Goal: Information Seeking & Learning: Learn about a topic

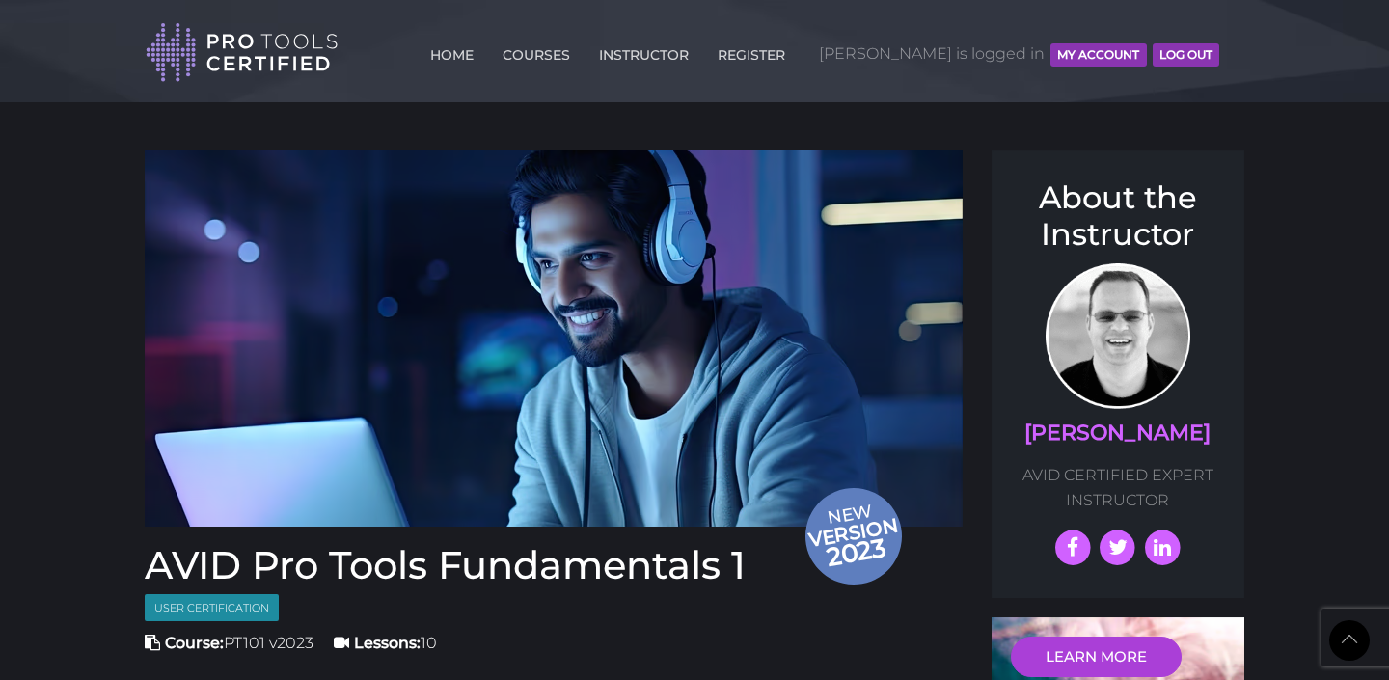
scroll to position [2018, 0]
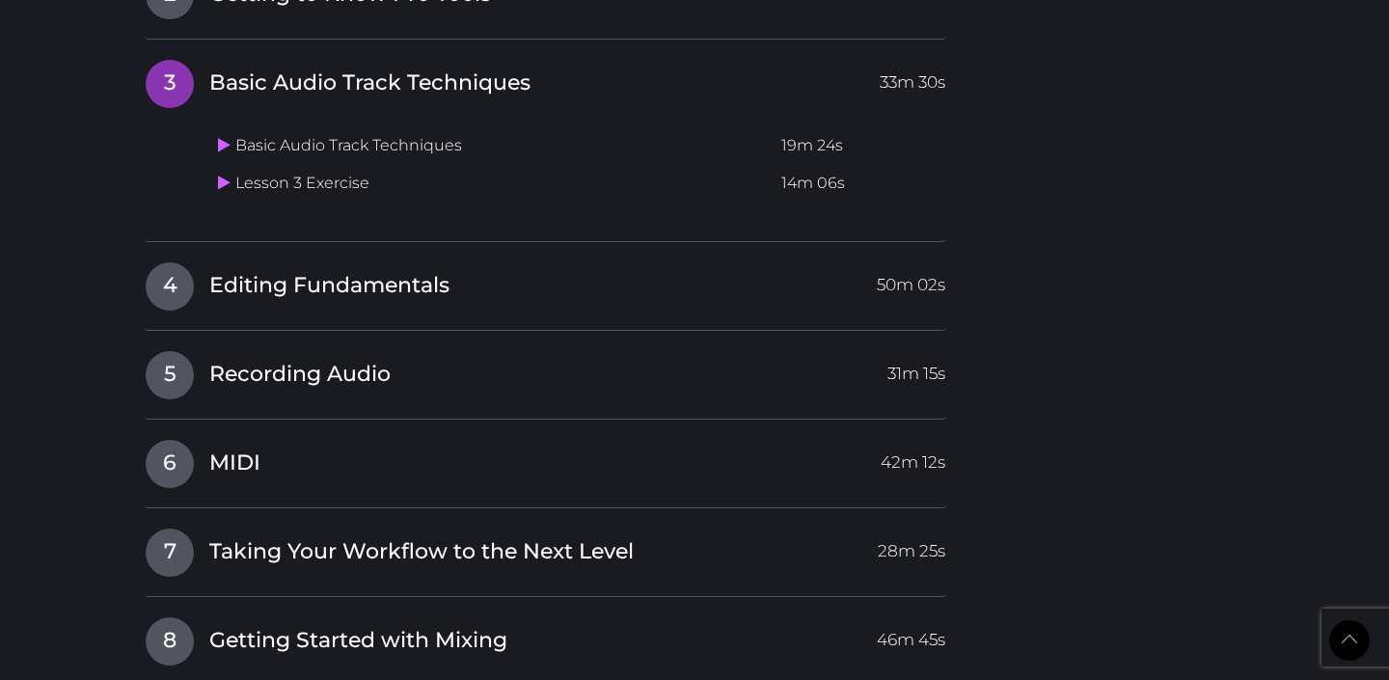
click at [594, 304] on h4 "4 Editing Fundamentals 50m 02s" at bounding box center [545, 285] width 801 height 49
click at [324, 289] on span "Editing Fundamentals" at bounding box center [329, 286] width 240 height 30
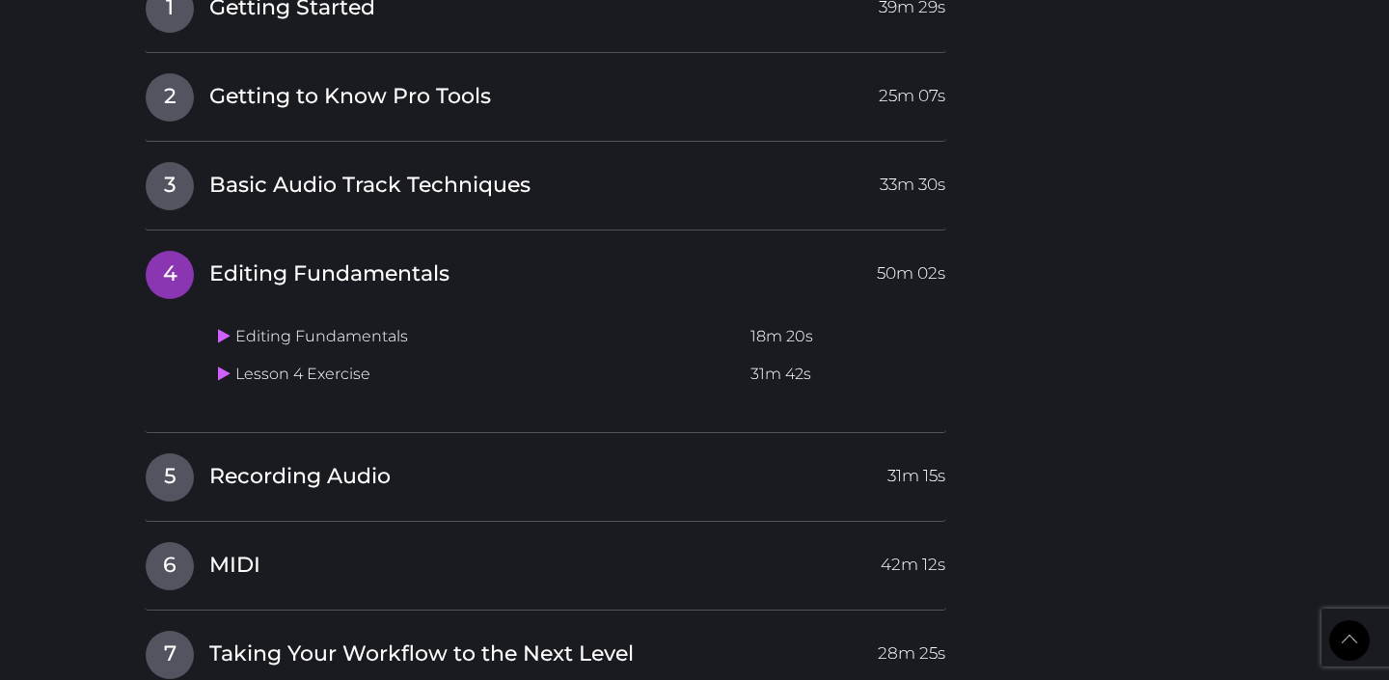
scroll to position [1901, 0]
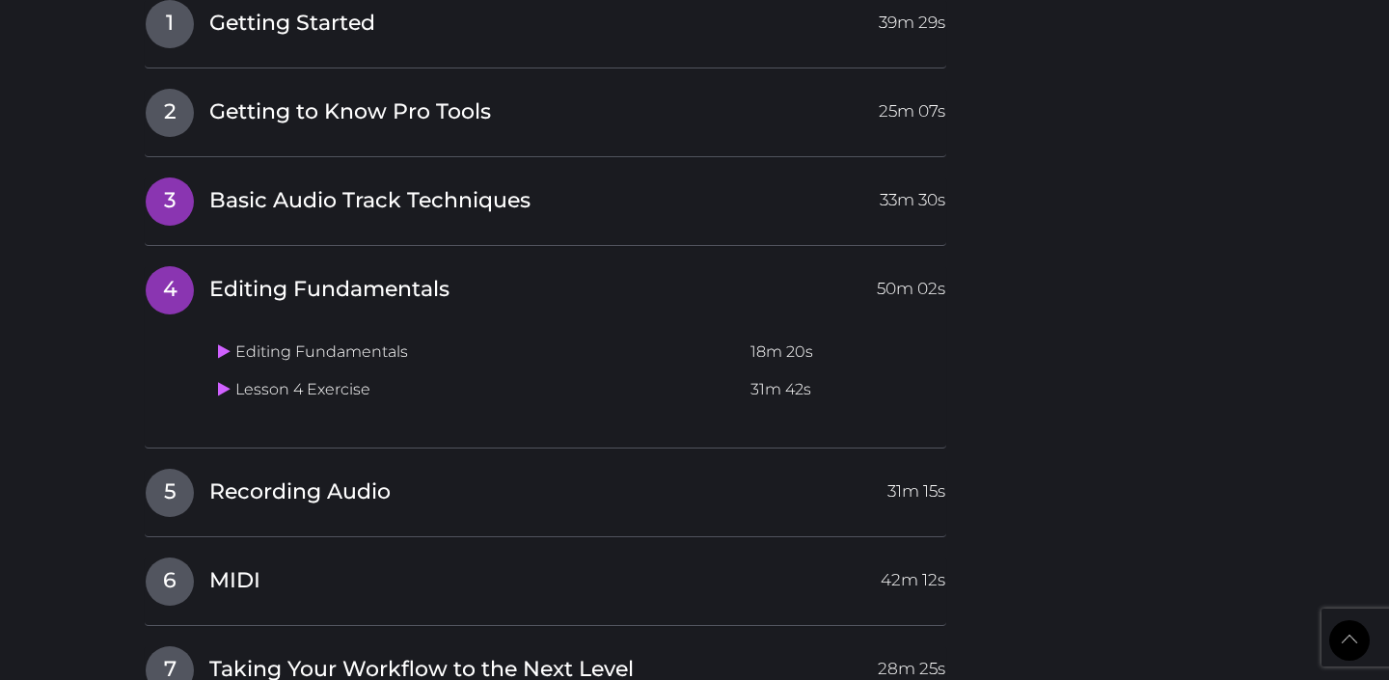
click at [450, 202] on span "Basic Audio Track Techniques" at bounding box center [369, 201] width 321 height 30
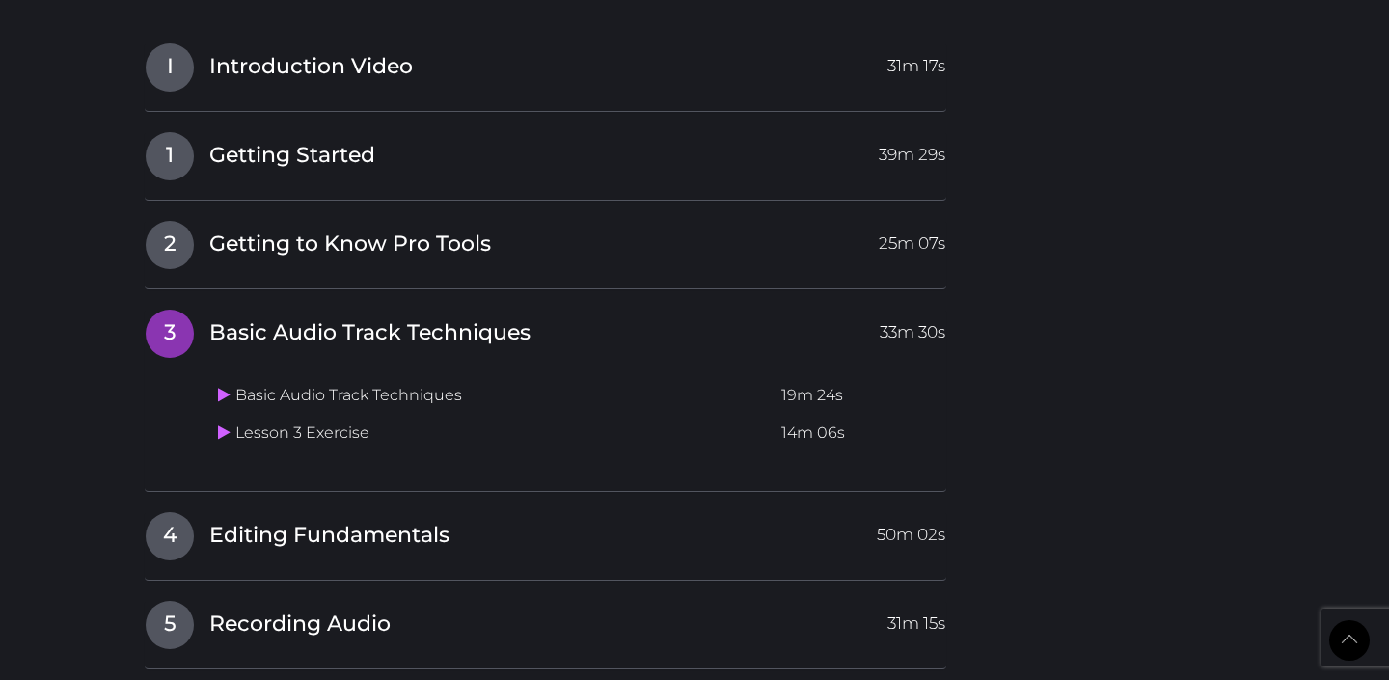
scroll to position [1830, 0]
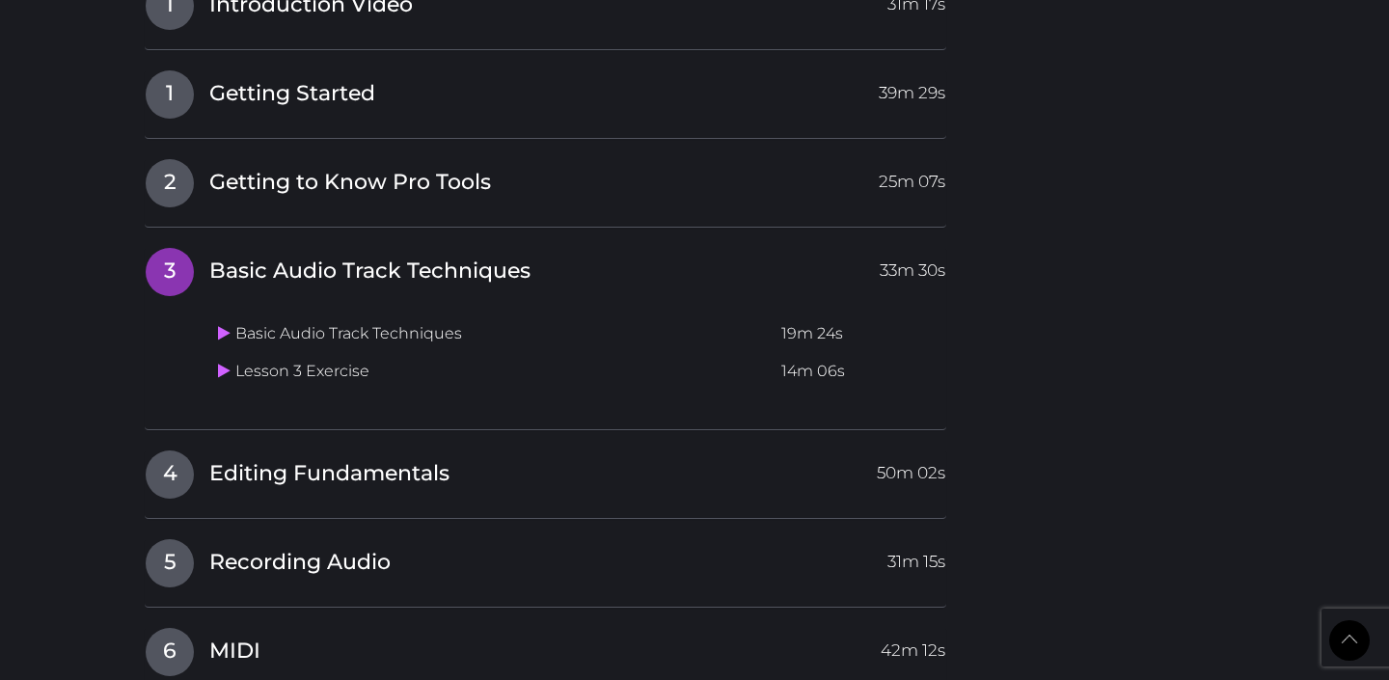
click at [401, 338] on td "Basic Audio Track Techniques" at bounding box center [491, 334] width 563 height 38
click at [219, 342] on link at bounding box center [226, 333] width 17 height 18
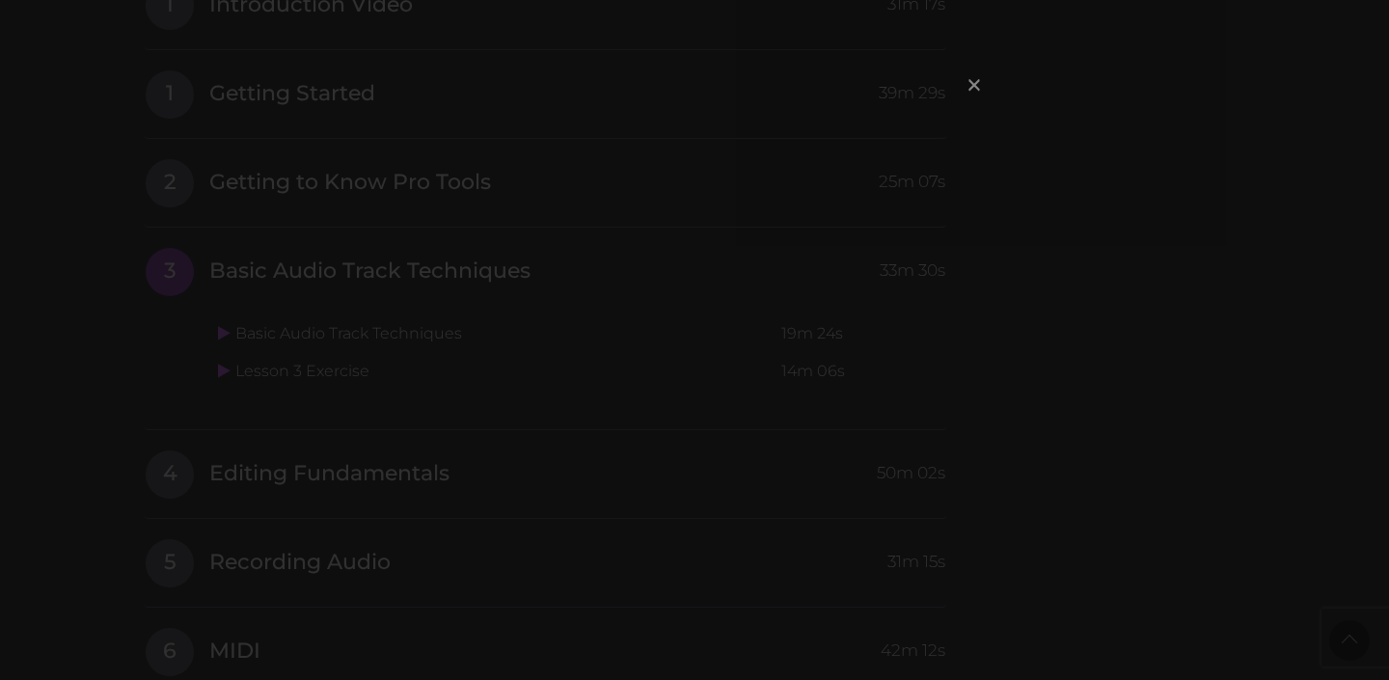
click at [977, 88] on span "×" at bounding box center [973, 84] width 19 height 41
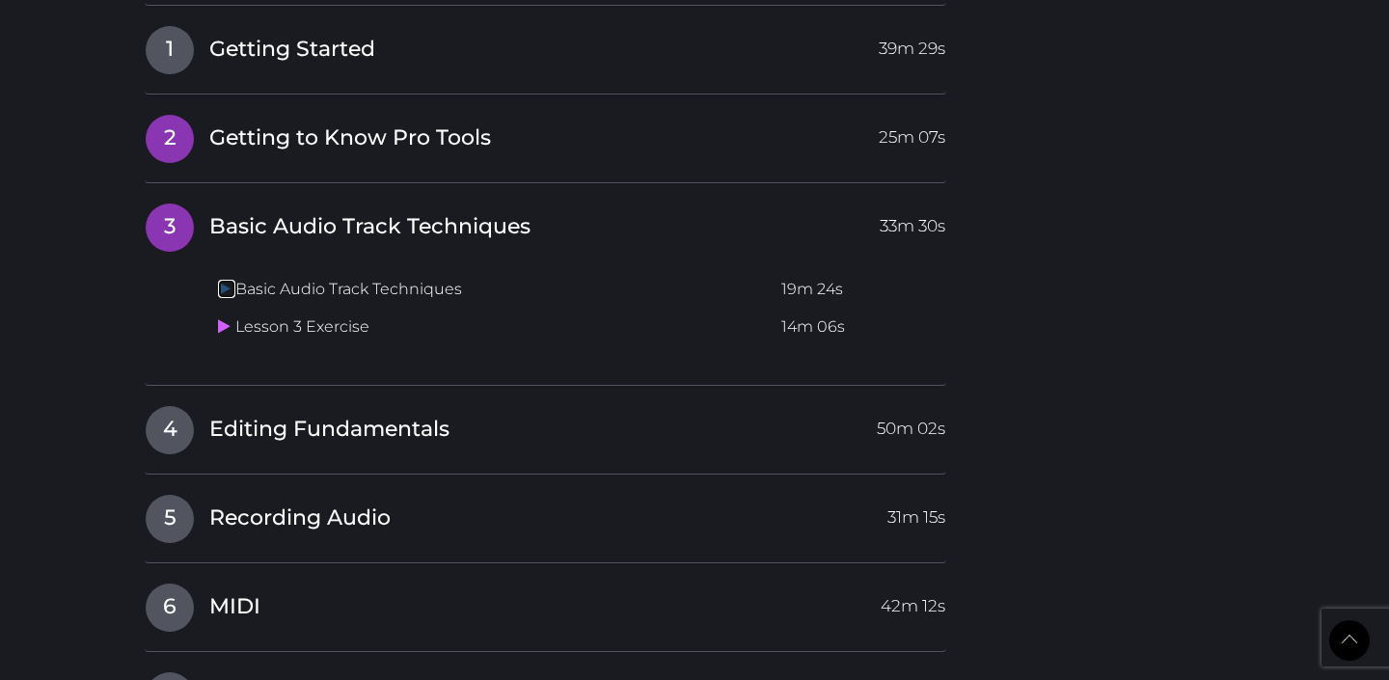
scroll to position [1860, 0]
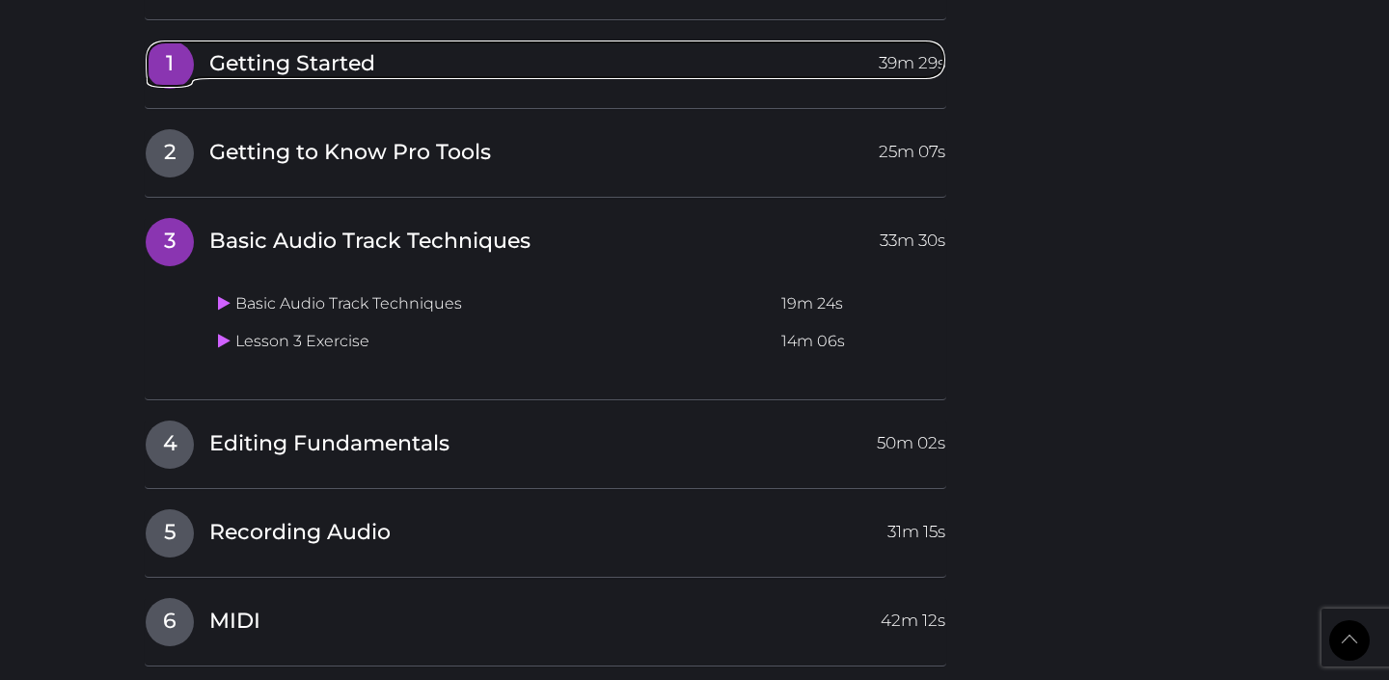
click at [411, 70] on link "1 Getting Started 39m 29s" at bounding box center [545, 60] width 801 height 41
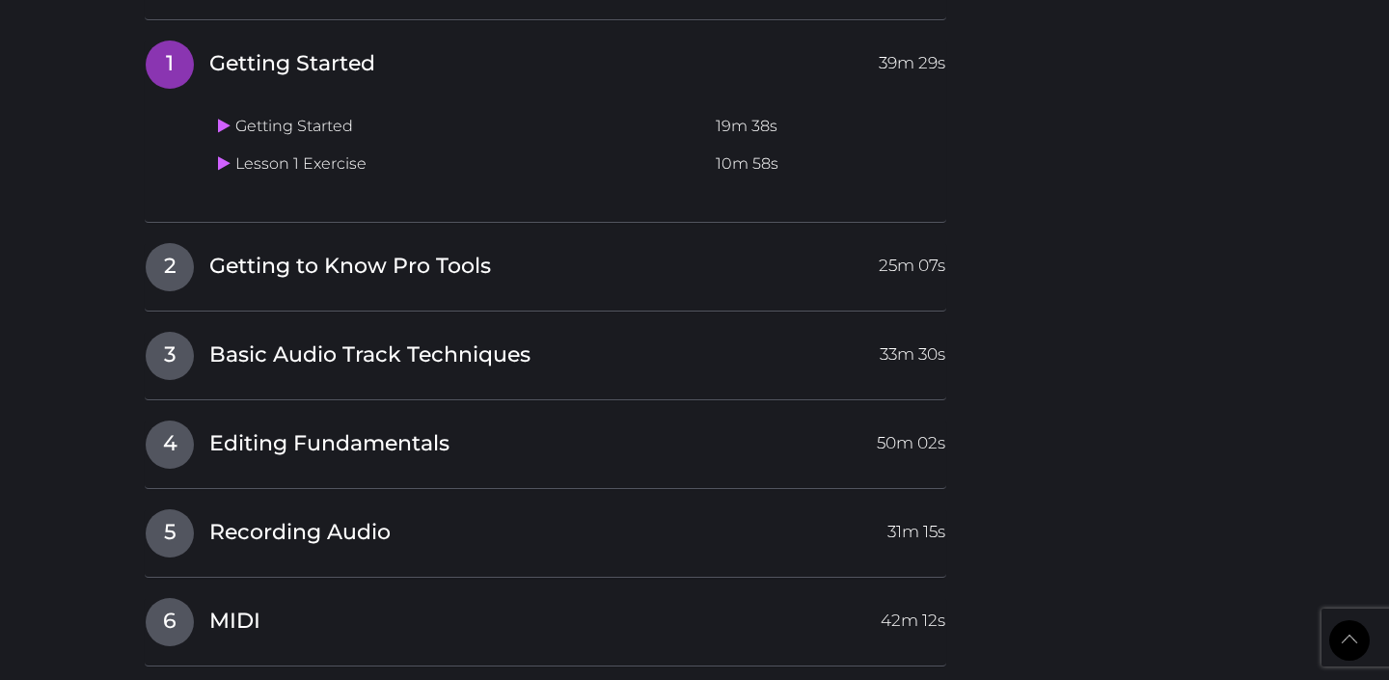
scroll to position [1731, 0]
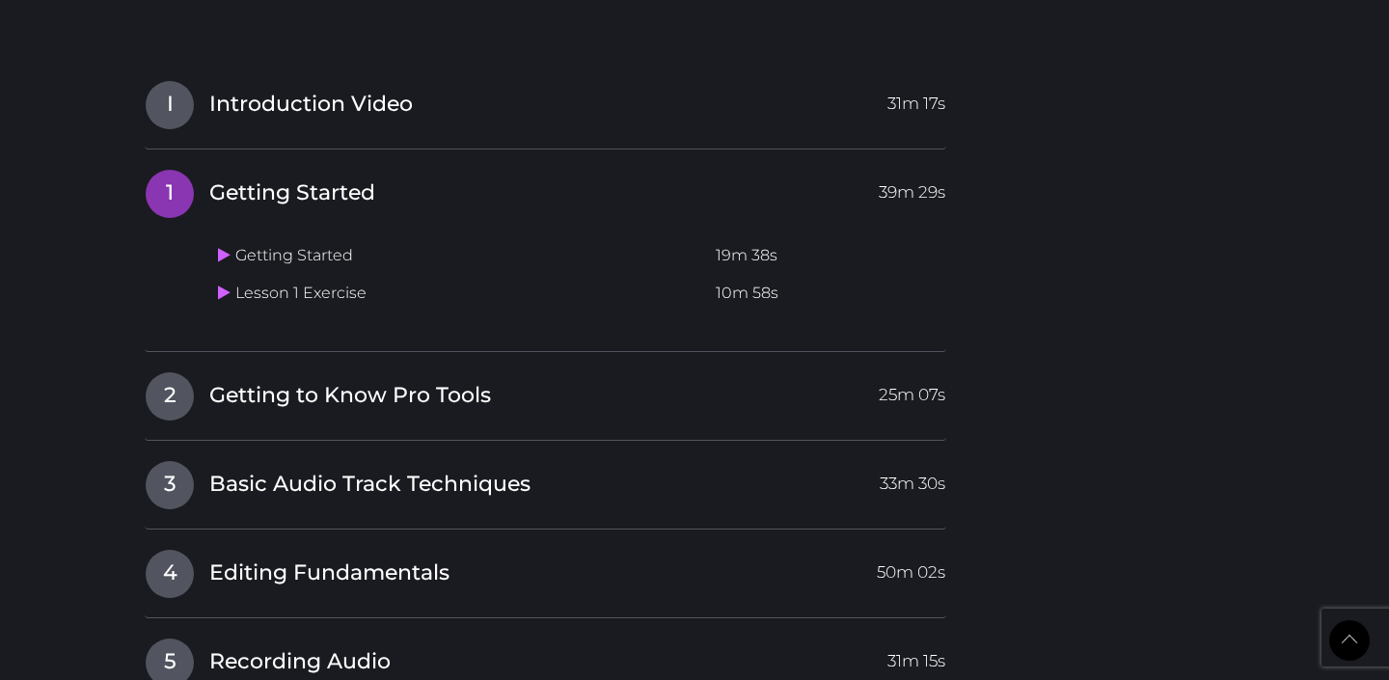
click at [304, 130] on div "I Introduction Video 31m 17s" at bounding box center [545, 114] width 801 height 69
click at [301, 91] on span "Introduction Video" at bounding box center [310, 105] width 203 height 30
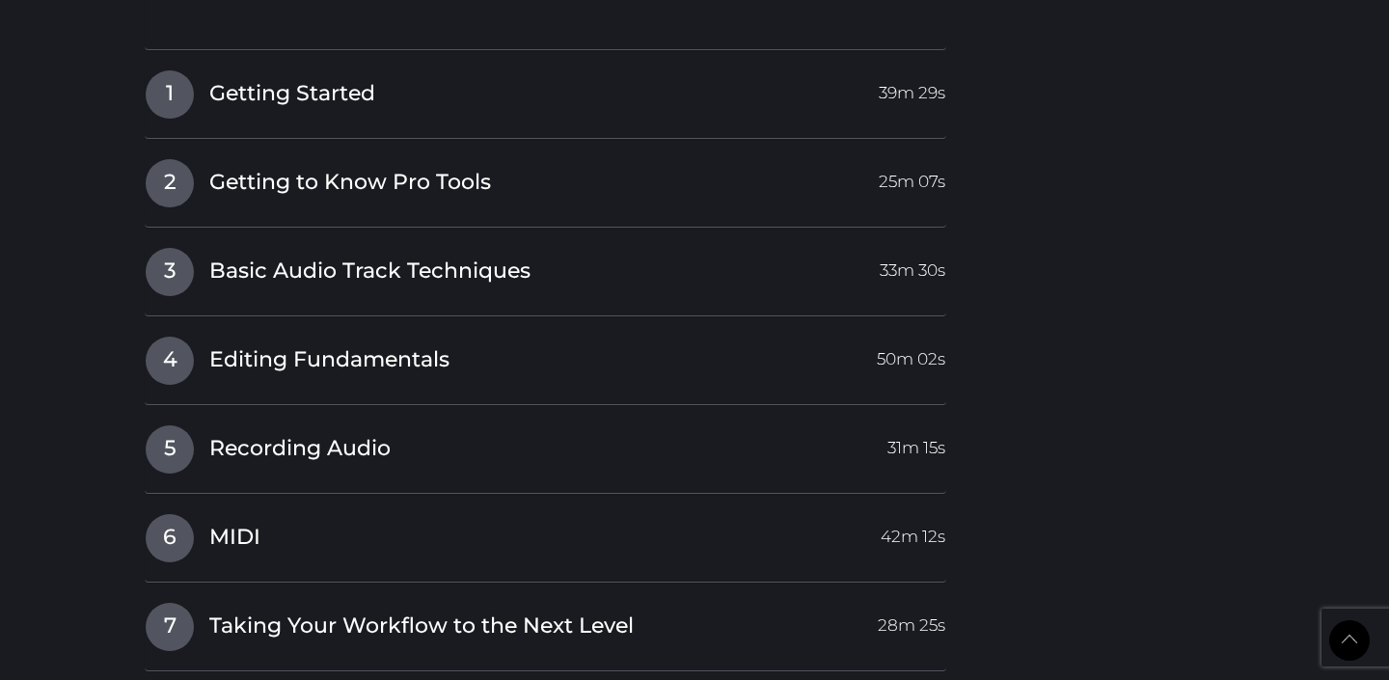
scroll to position [2247, 0]
click at [395, 273] on span "Basic Audio Track Techniques" at bounding box center [369, 271] width 321 height 30
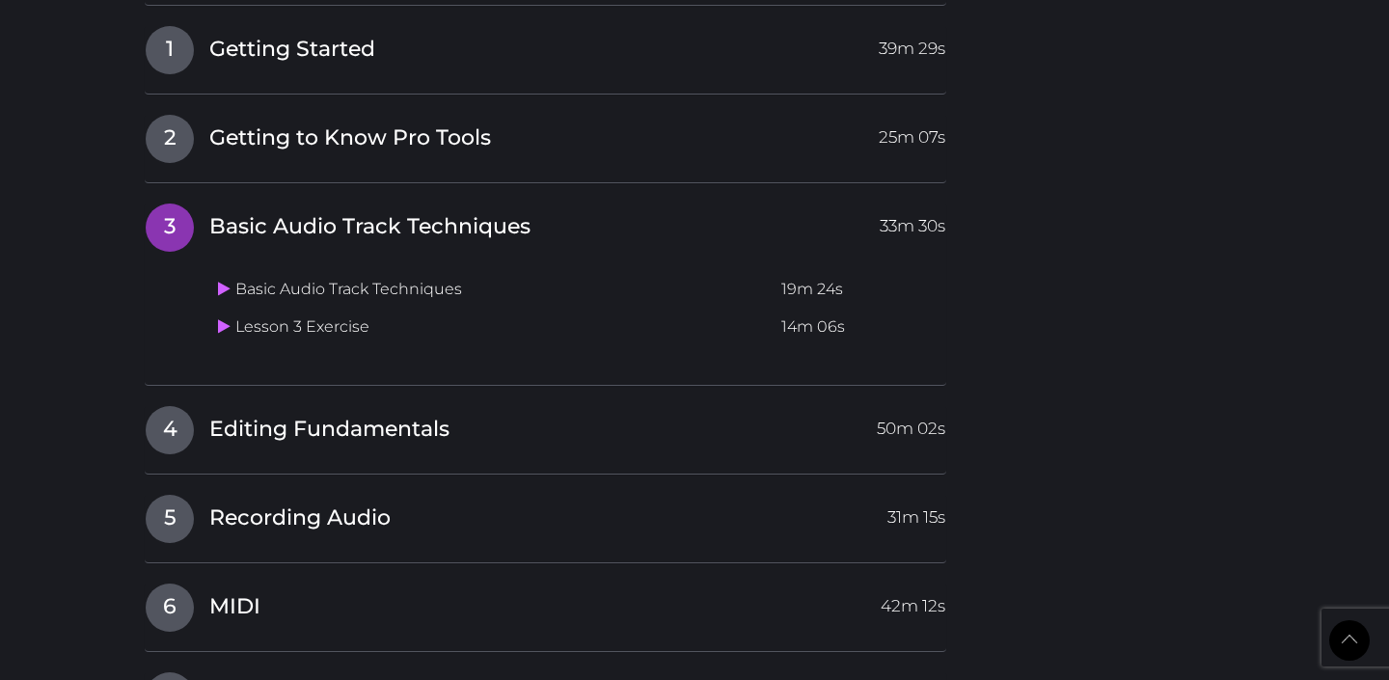
scroll to position [1865, 0]
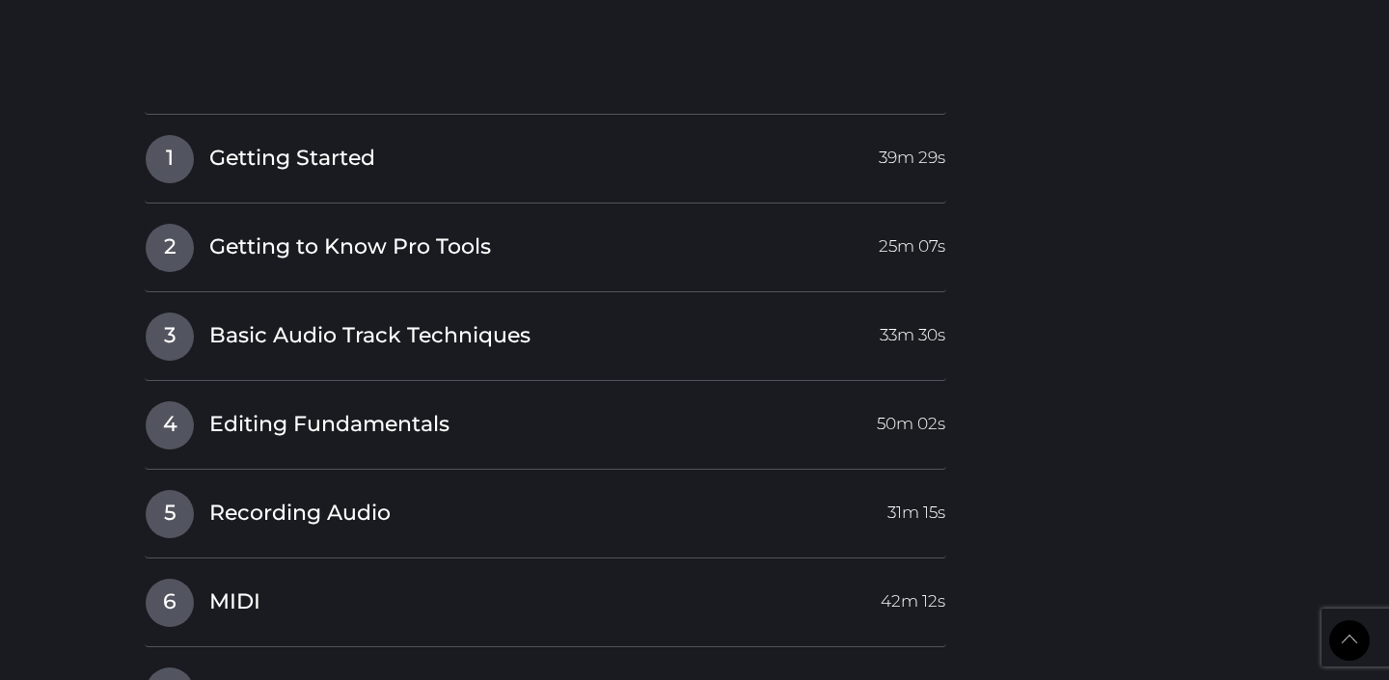
scroll to position [2194, 0]
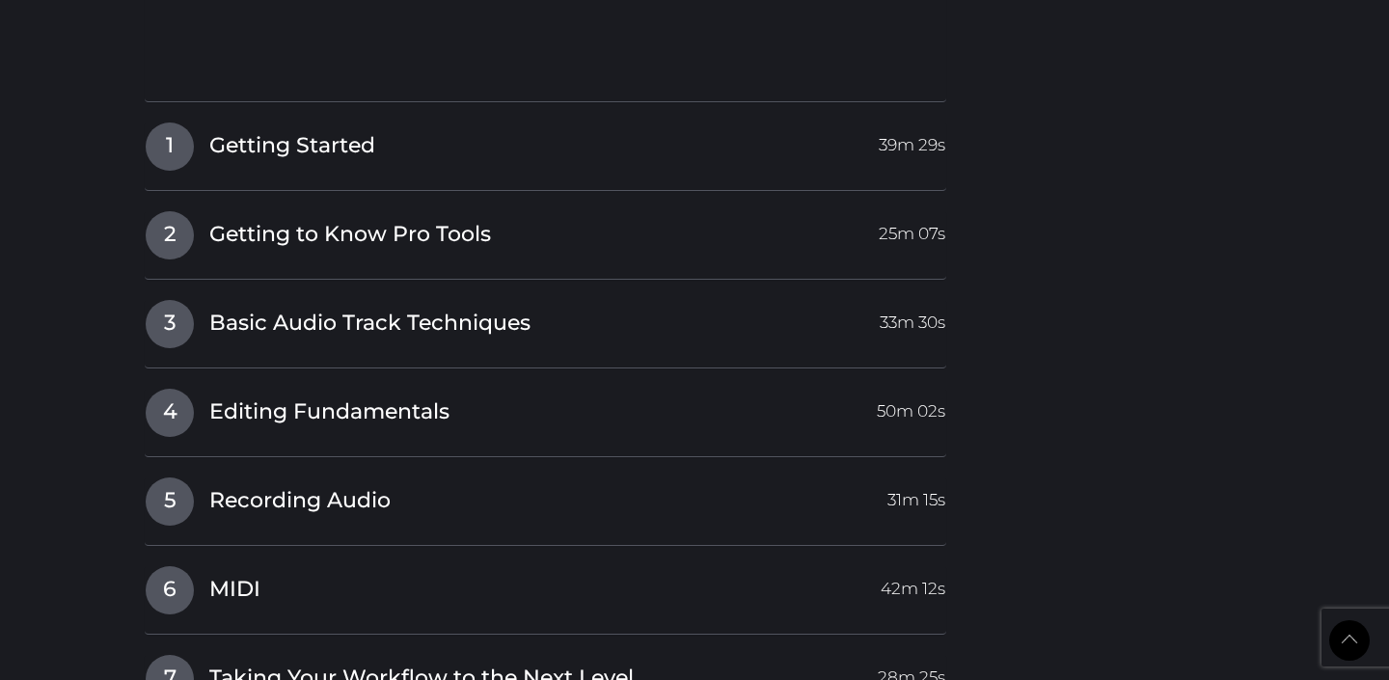
click at [431, 284] on div "I Introduction Video 31m 17s 1 Getting Started 39m 29s Getting Started 19m 38s …" at bounding box center [545, 347] width 801 height 1461
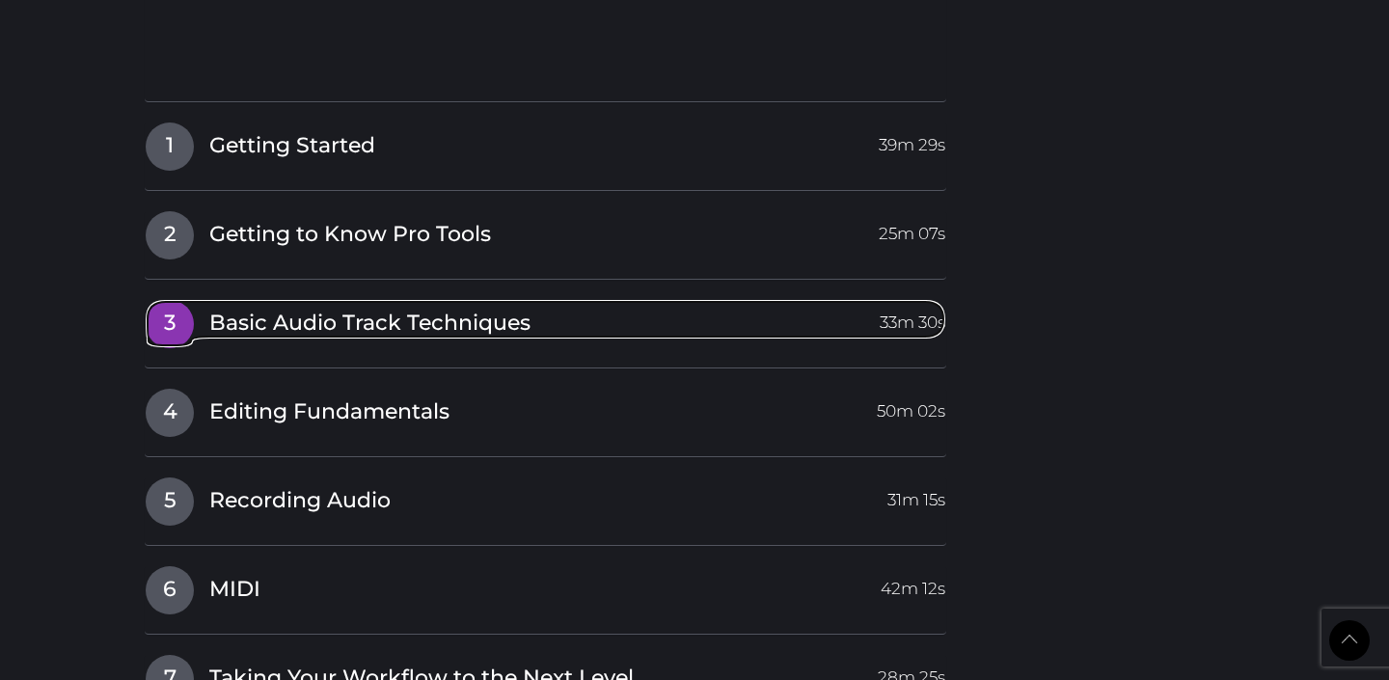
click at [435, 314] on span "Basic Audio Track Techniques" at bounding box center [369, 324] width 321 height 30
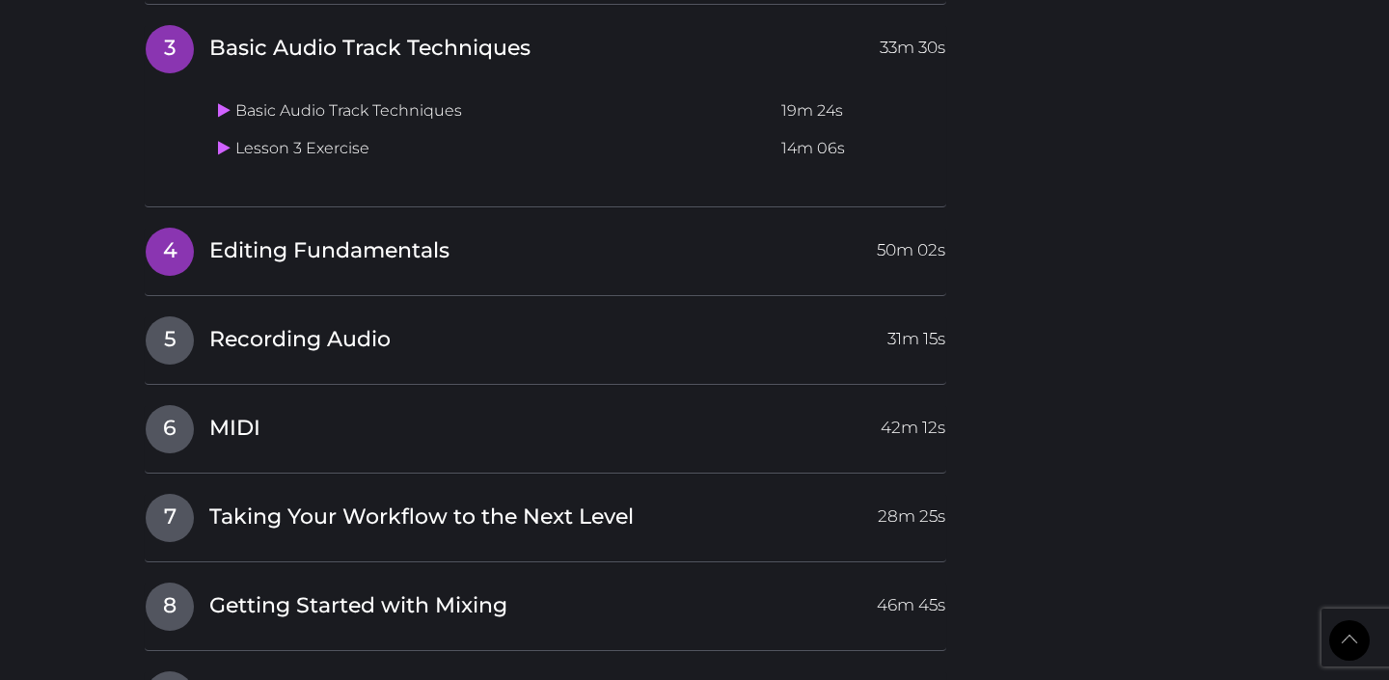
scroll to position [2043, 0]
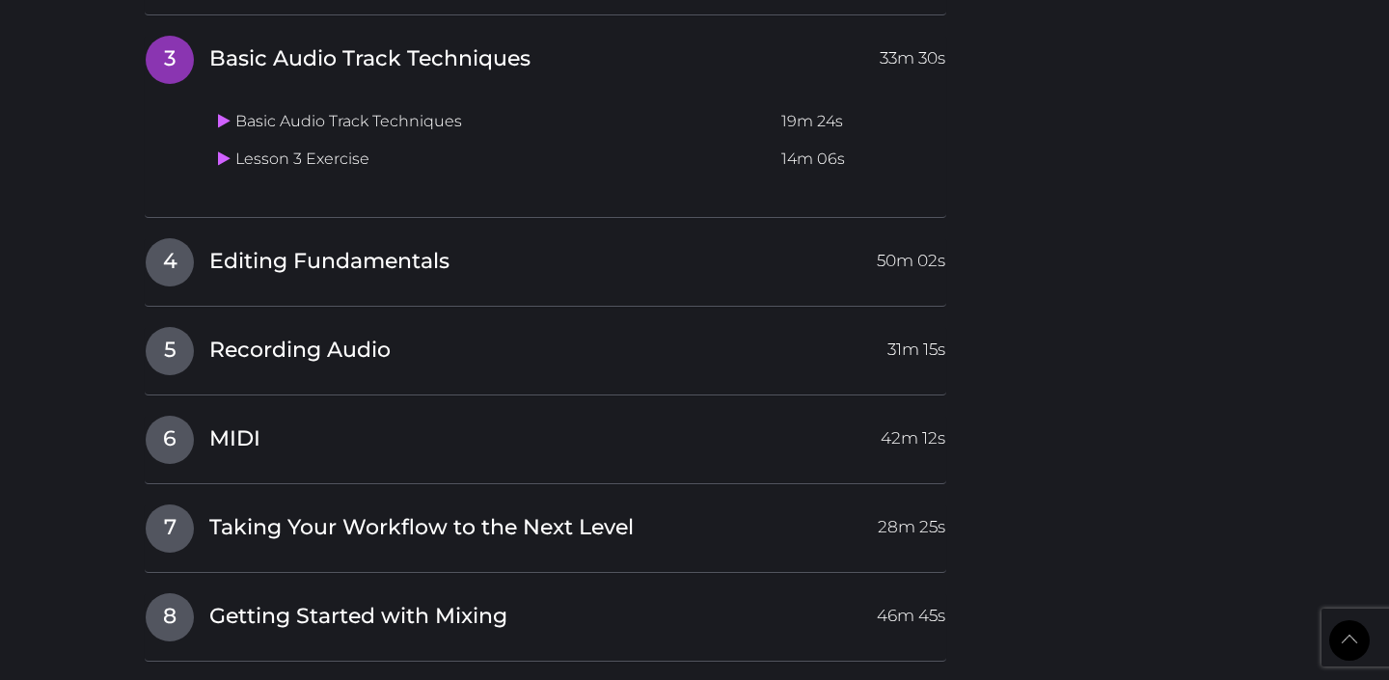
click at [331, 166] on td "Lesson 3 Exercise" at bounding box center [491, 160] width 563 height 38
click at [223, 158] on icon at bounding box center [224, 157] width 13 height 15
